Goal: Task Accomplishment & Management: Manage account settings

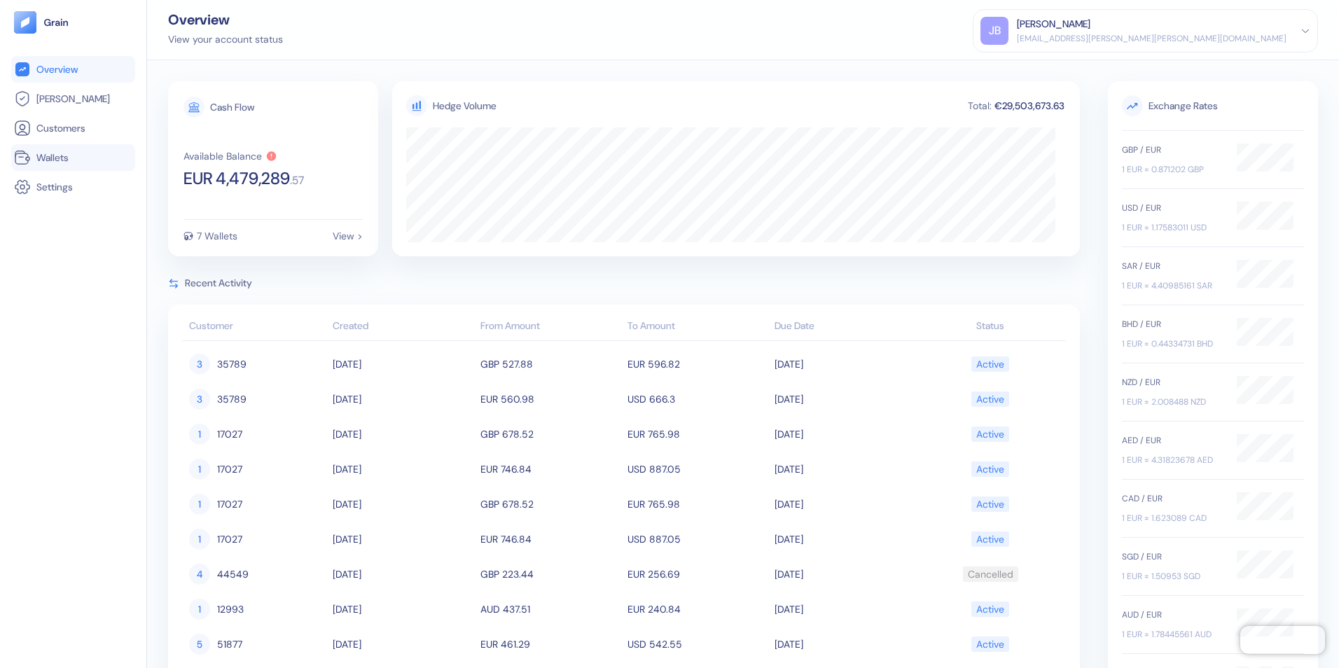
click at [61, 160] on span "Wallets" at bounding box center [52, 158] width 32 height 14
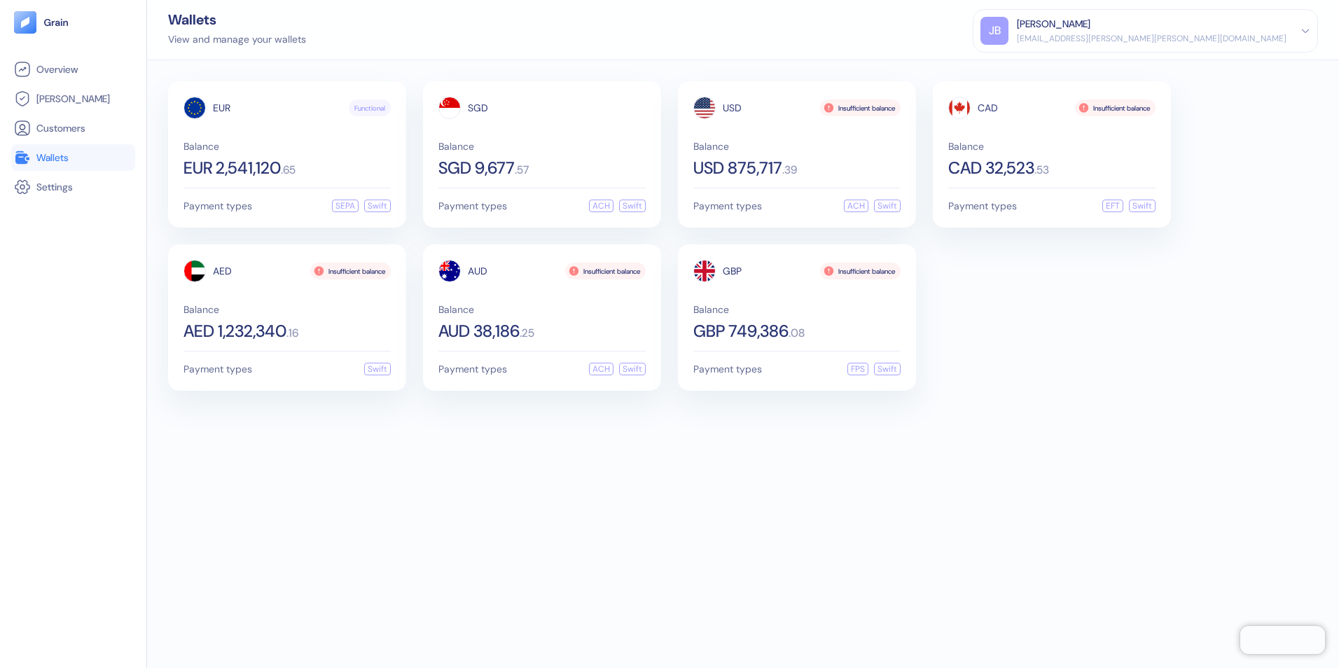
click at [631, 491] on div "EUR Functional Balance EUR 2,541,120 . 65 Payment types SEPA Swift SGD Balance …" at bounding box center [743, 364] width 1192 height 608
click at [56, 158] on span "Wallets" at bounding box center [52, 158] width 32 height 14
click at [1252, 30] on div "[PERSON_NAME]" at bounding box center [1152, 24] width 270 height 15
click at [1037, 66] on div "Sign Out" at bounding box center [1018, 69] width 39 height 15
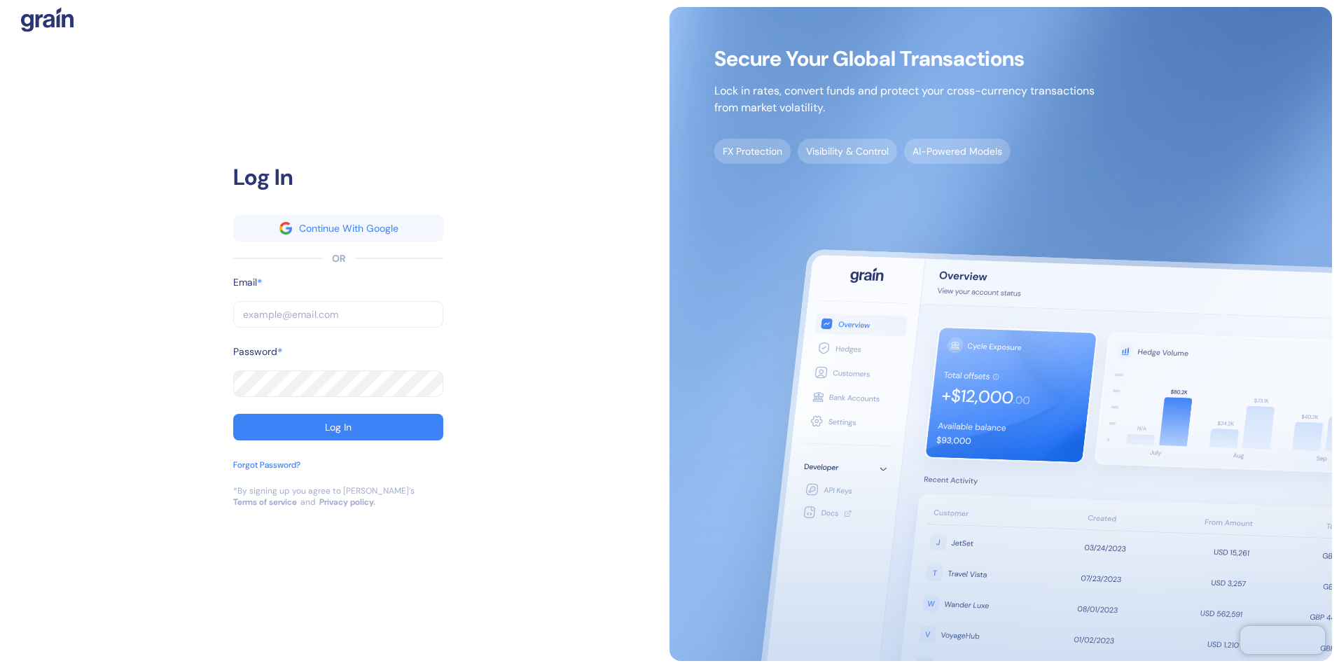
type input "[EMAIL_ADDRESS][PERSON_NAME][PERSON_NAME][DOMAIN_NAME]"
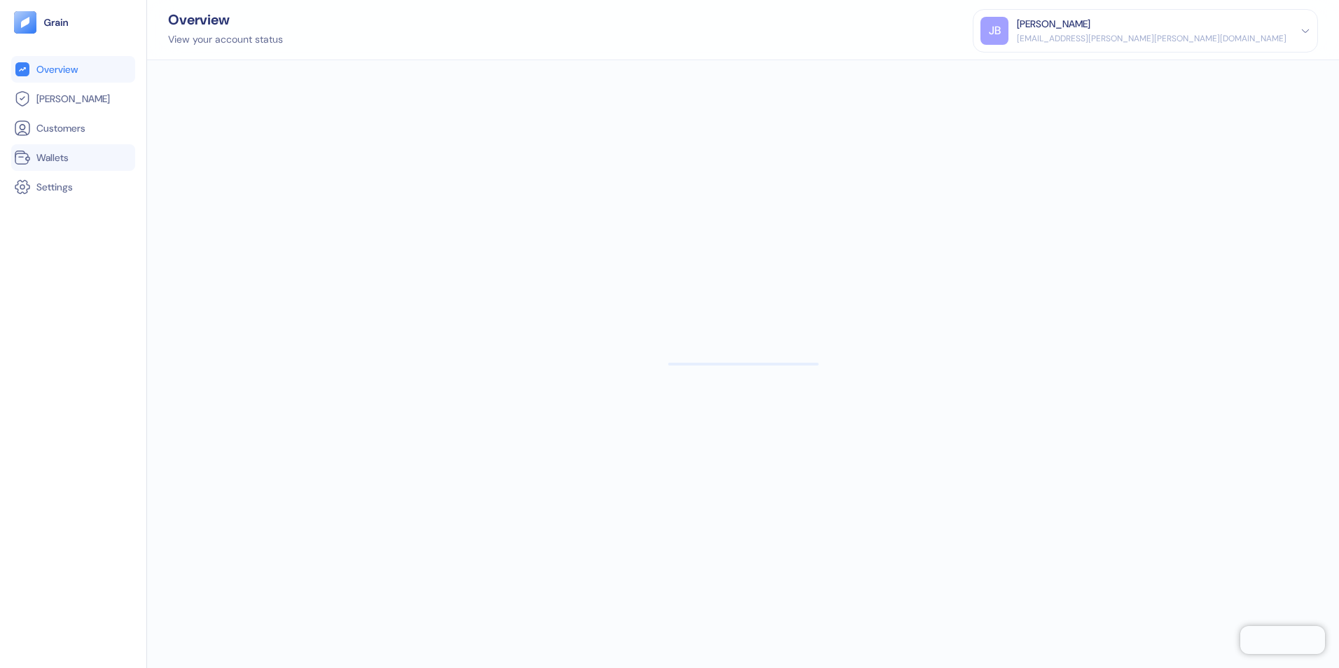
click at [61, 155] on span "Wallets" at bounding box center [52, 158] width 32 height 14
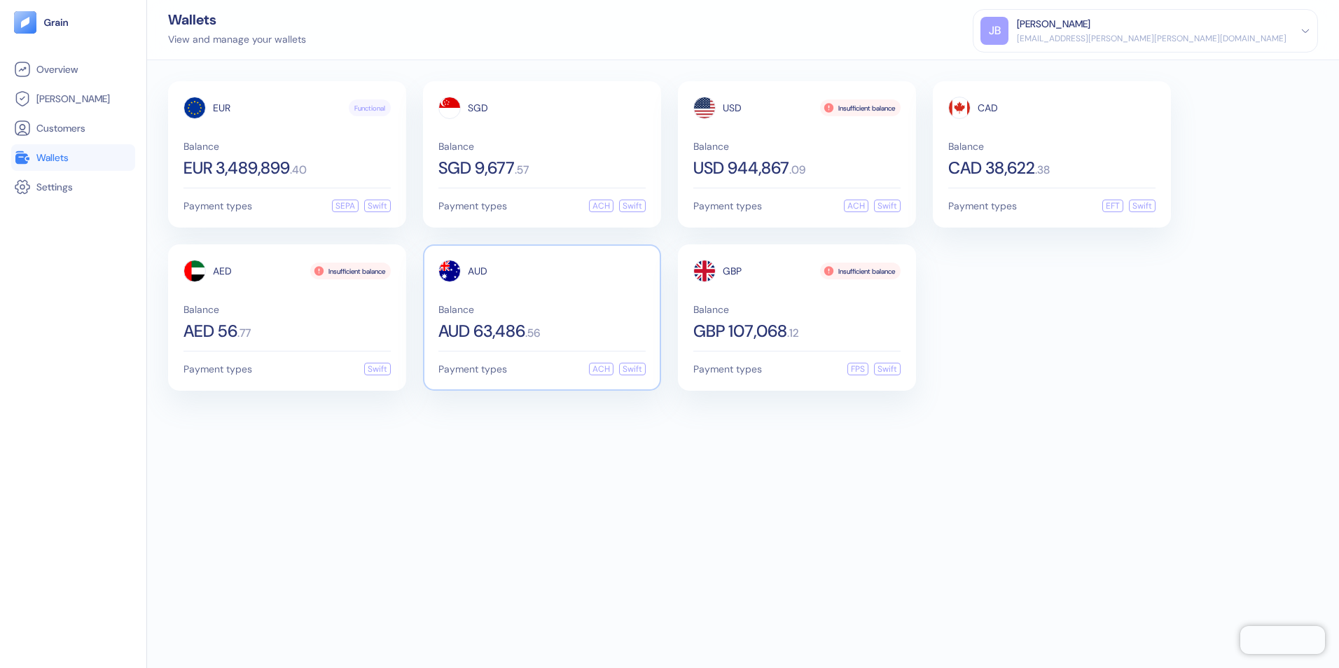
click at [547, 319] on div "Balance AUD 63,486 . 56" at bounding box center [541, 322] width 207 height 35
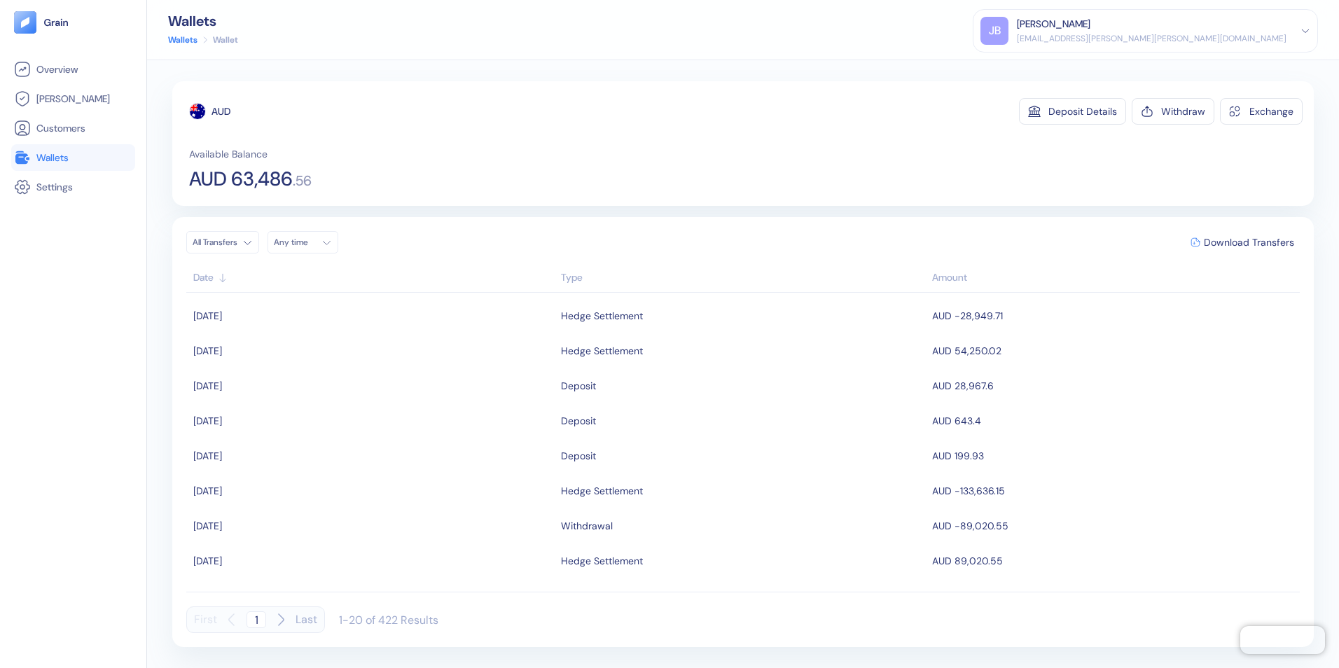
click at [50, 155] on span "Wallets" at bounding box center [52, 158] width 32 height 14
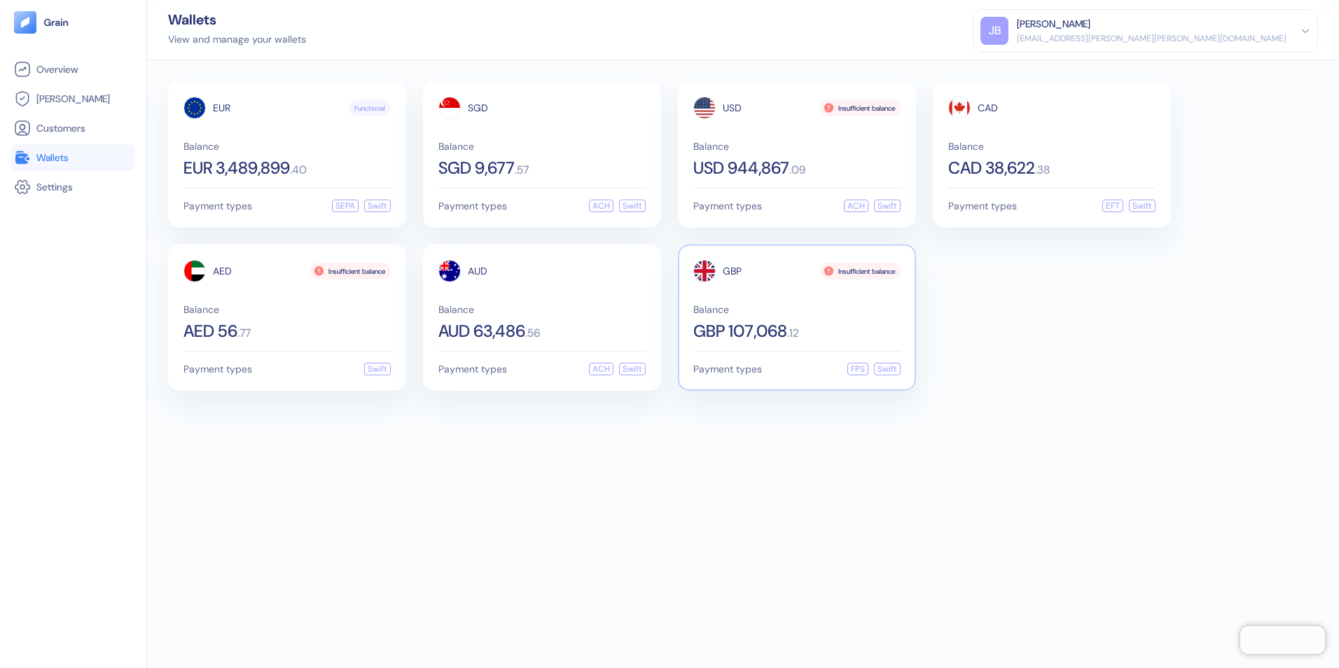
click at [771, 299] on div "GBP Insufficient balance Balance GBP 107,068 . 12" at bounding box center [796, 300] width 207 height 80
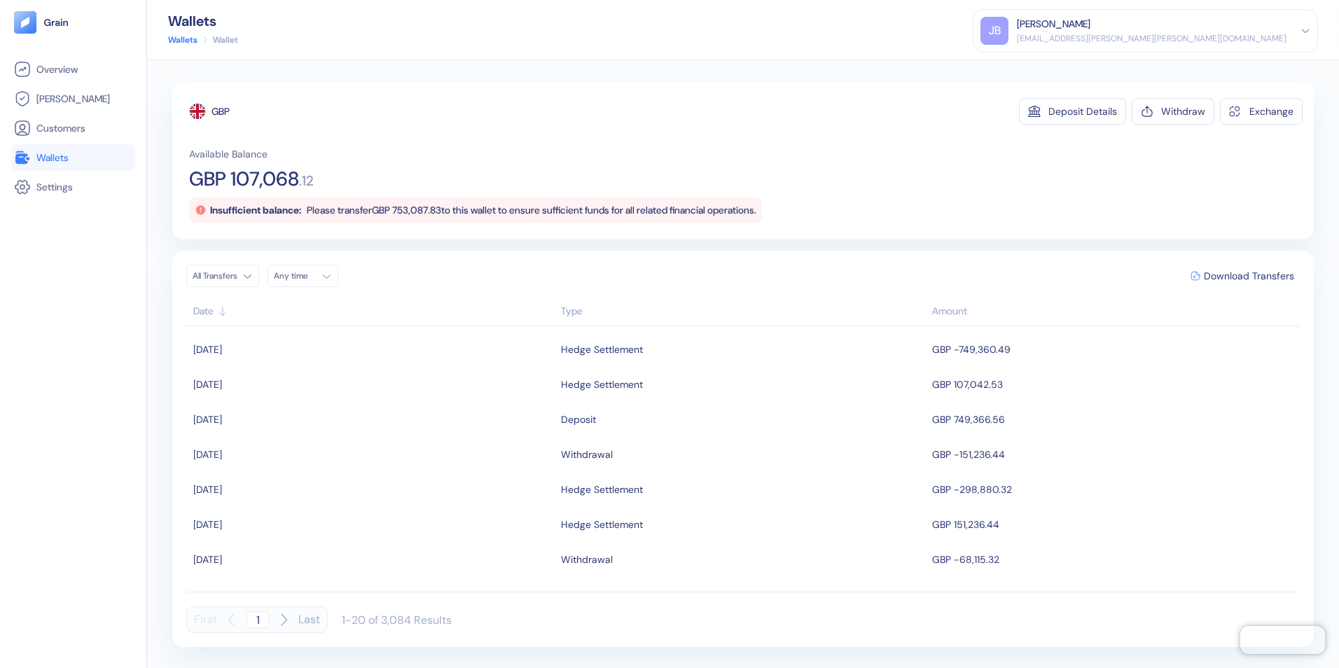
click at [53, 161] on span "Wallets" at bounding box center [52, 158] width 32 height 14
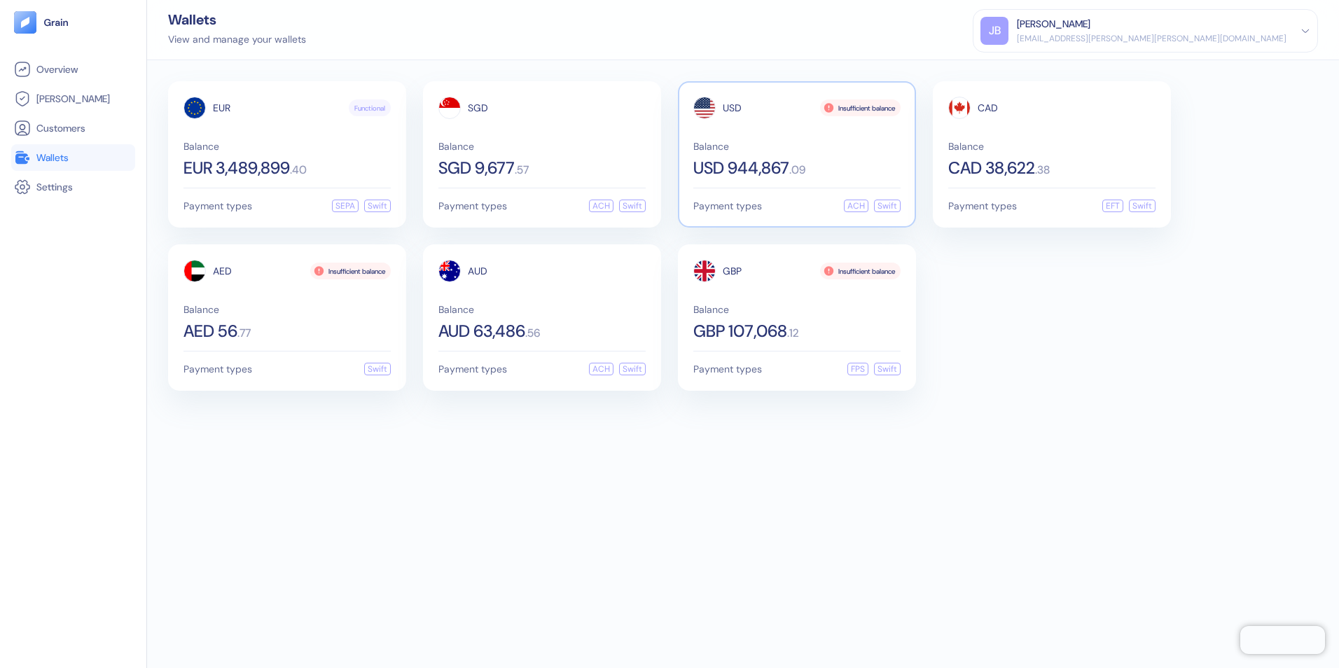
click at [802, 155] on div "Balance USD 944,867 . 09" at bounding box center [796, 158] width 207 height 35
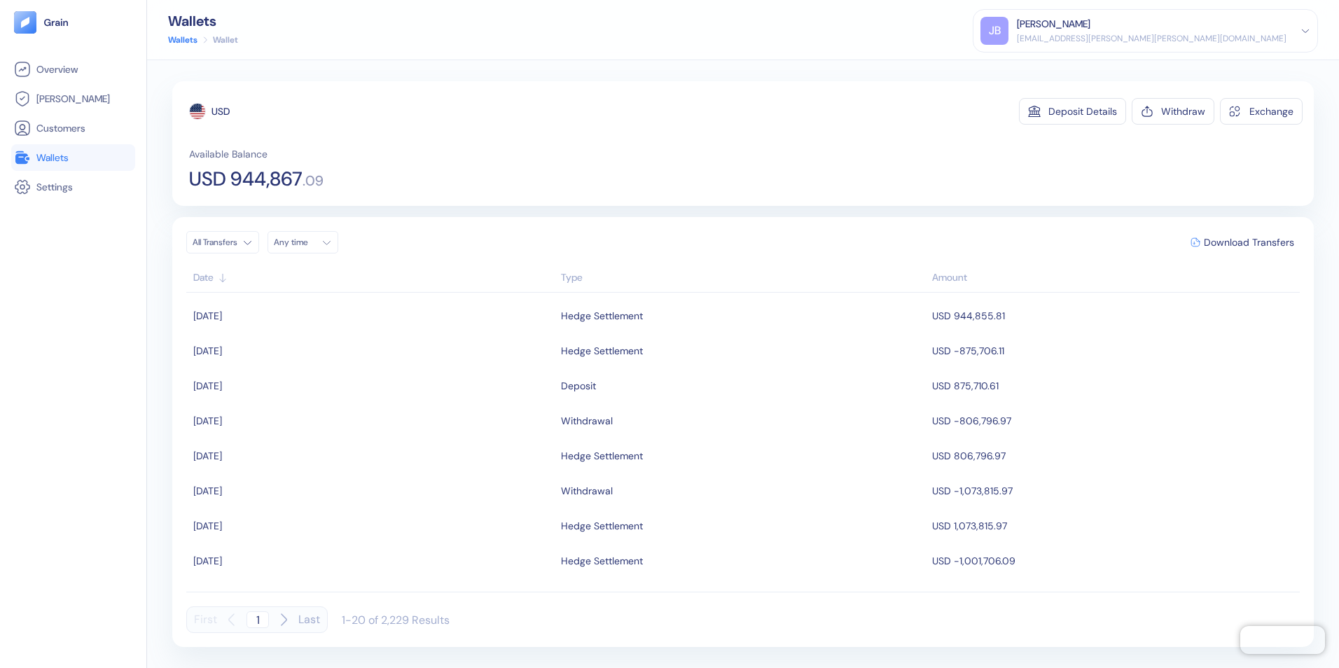
click at [52, 153] on span "Wallets" at bounding box center [52, 158] width 32 height 14
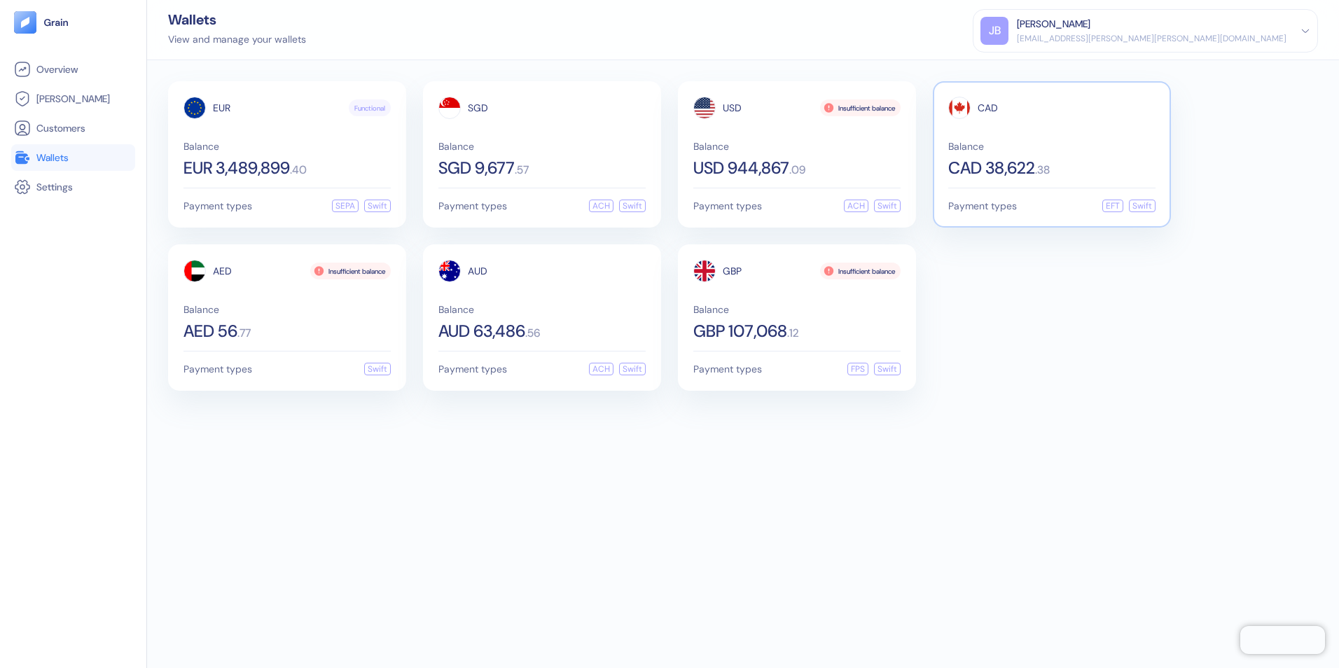
click at [1030, 160] on span "CAD 38,622" at bounding box center [991, 168] width 87 height 17
